Goal: Communication & Community: Answer question/provide support

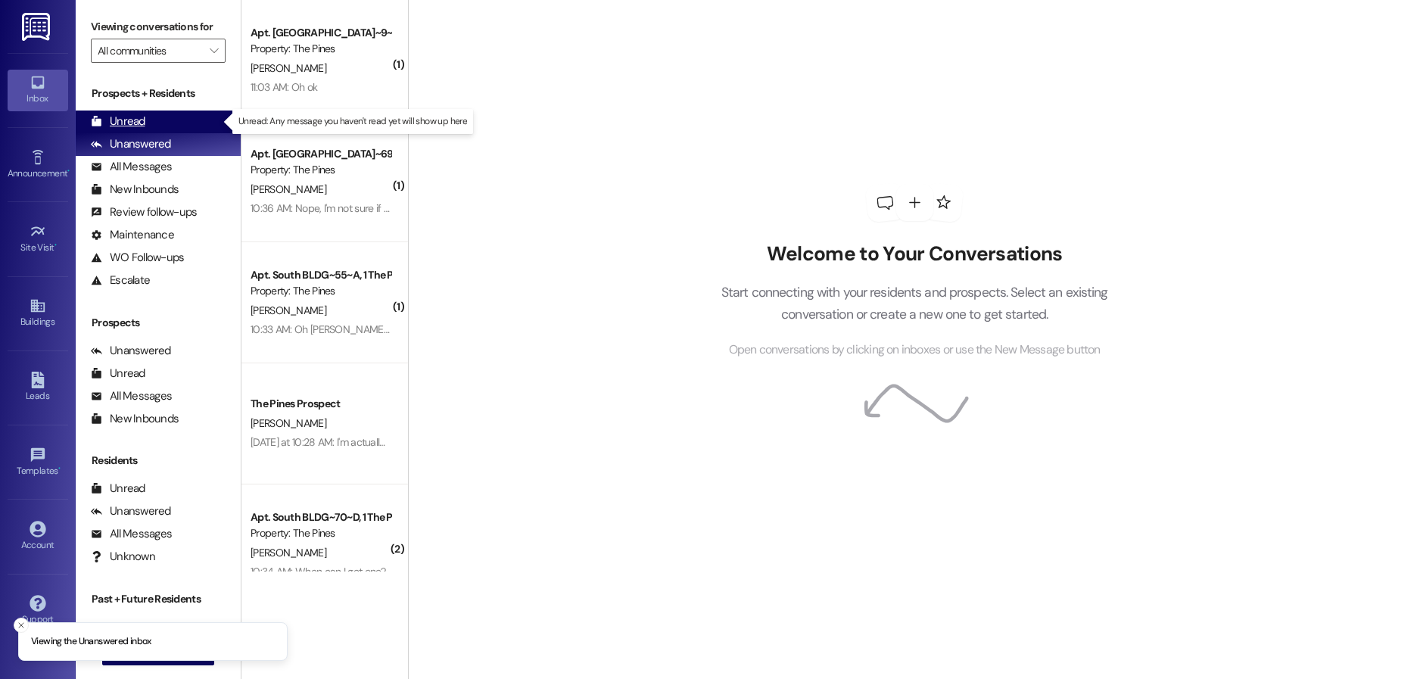
click at [159, 118] on div "Unread (0)" at bounding box center [158, 122] width 165 height 23
